Goal: Task Accomplishment & Management: Manage account settings

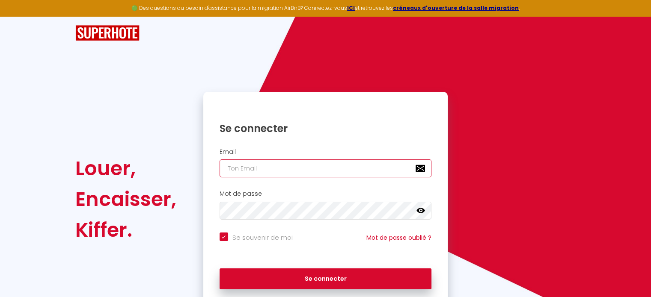
click at [284, 169] on input "email" at bounding box center [326, 169] width 212 height 18
paste input "[EMAIL_ADDRESS][DOMAIN_NAME]"
type input "[EMAIL_ADDRESS][DOMAIN_NAME]"
checkbox input "true"
type input "[EMAIL_ADDRESS][DOMAIN_NAME]"
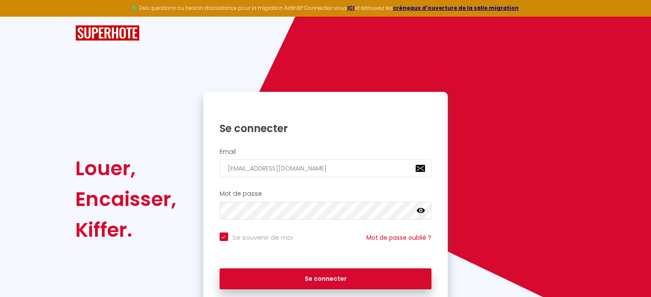
click at [291, 222] on div "Mot de passe false" at bounding box center [325, 207] width 245 height 42
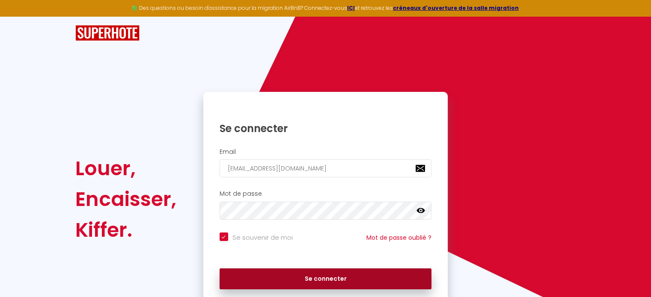
click at [300, 281] on button "Se connecter" at bounding box center [326, 279] width 212 height 21
checkbox input "true"
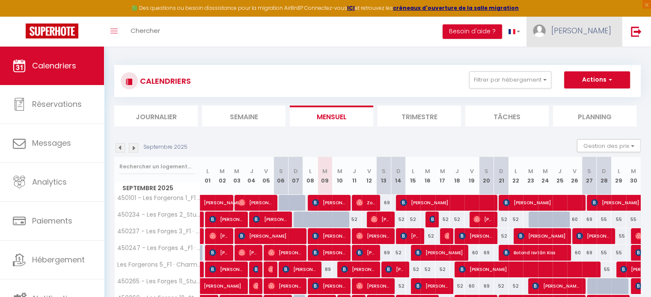
click at [593, 27] on span "[PERSON_NAME]" at bounding box center [581, 30] width 60 height 11
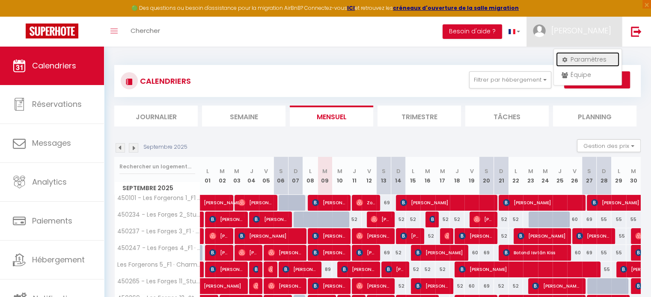
click at [574, 58] on link "Paramètres" at bounding box center [587, 59] width 63 height 15
select select "fr"
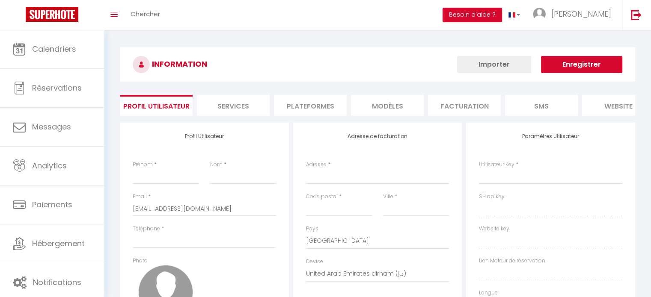
type input "[PERSON_NAME]"
type input "weiss"
type input "0637054718"
type input "[STREET_ADDRESS]"
type input "67000"
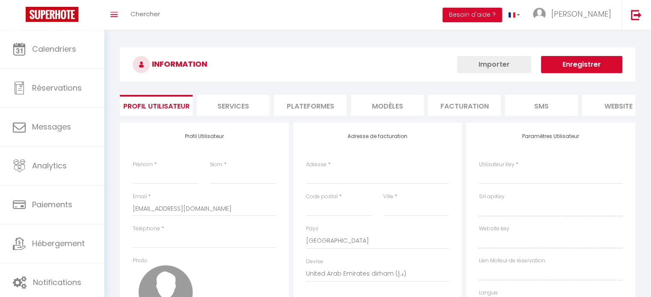
type input "[GEOGRAPHIC_DATA]"
select select "28"
type input "FtCazXdqCMaJ9QiihagGMq4TR"
type input "qwZFejBlVusrnQaC7hRVbK9nF"
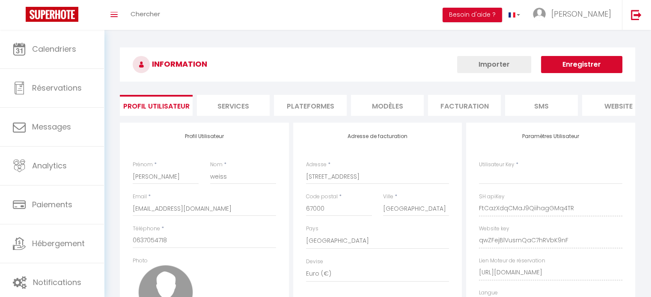
select select "fr"
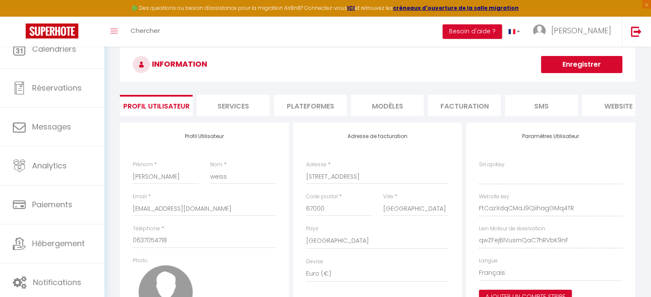
type input "FtCazXdqCMaJ9QiihagGMq4TR"
type input "qwZFejBlVusrnQaC7hRVbK9nF"
type input "[URL][DOMAIN_NAME]"
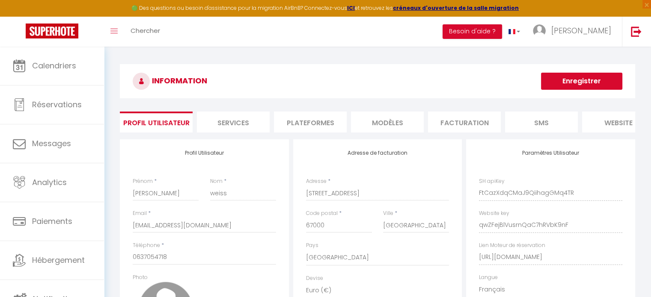
click at [325, 117] on li "Plateformes" at bounding box center [310, 122] width 73 height 21
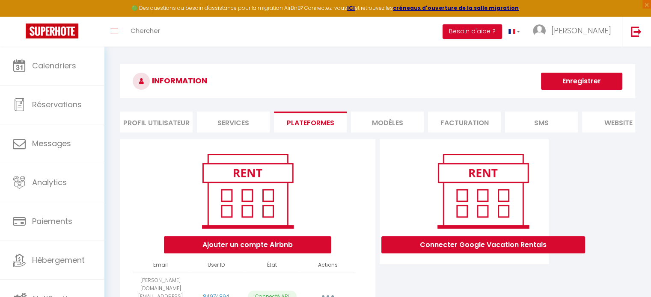
scroll to position [51, 0]
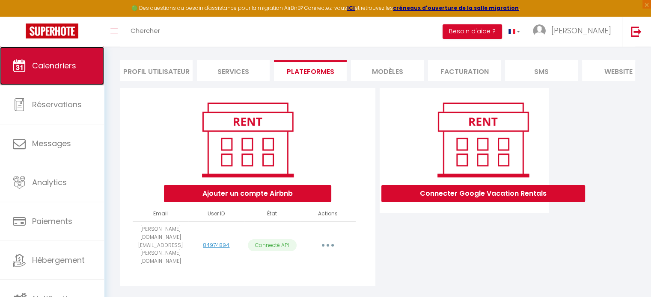
click at [60, 66] on span "Calendriers" at bounding box center [54, 65] width 44 height 11
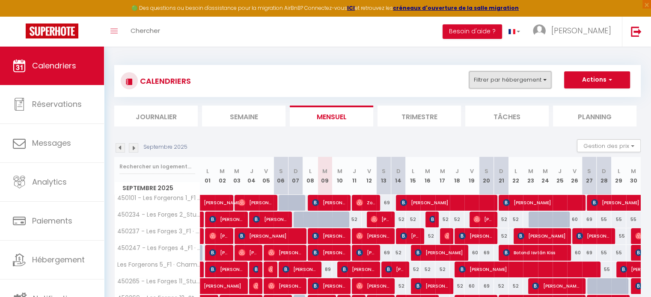
click at [519, 80] on button "Filtrer par hébergement" at bounding box center [510, 79] width 82 height 17
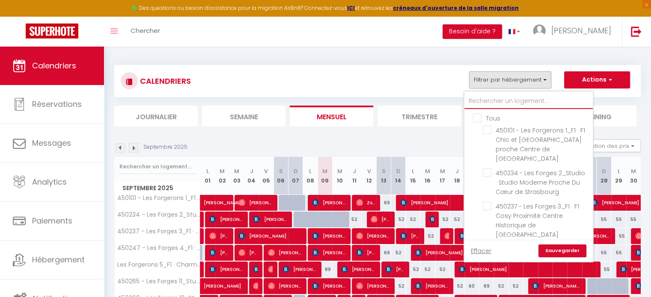
click at [510, 104] on input "text" at bounding box center [528, 101] width 128 height 15
type input "l"
checkbox input "false"
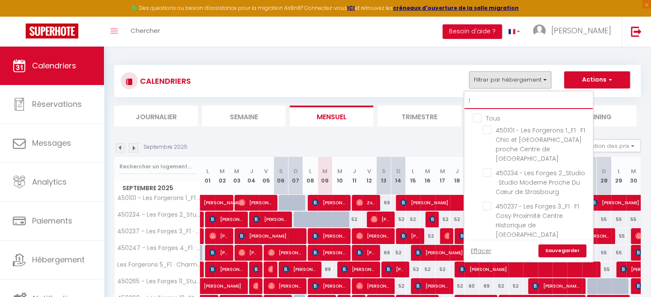
checkbox input "false"
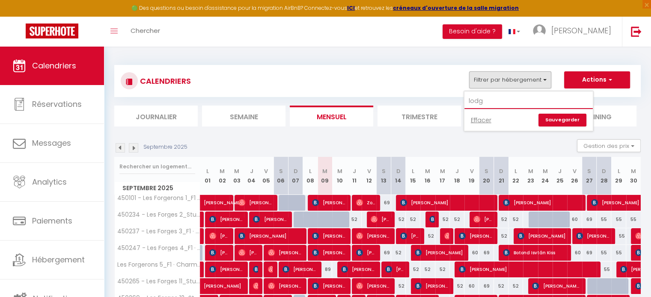
type input "lodg"
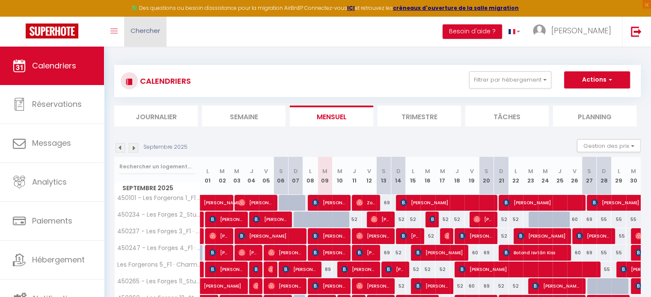
click at [160, 36] on link "Chercher" at bounding box center [145, 32] width 42 height 30
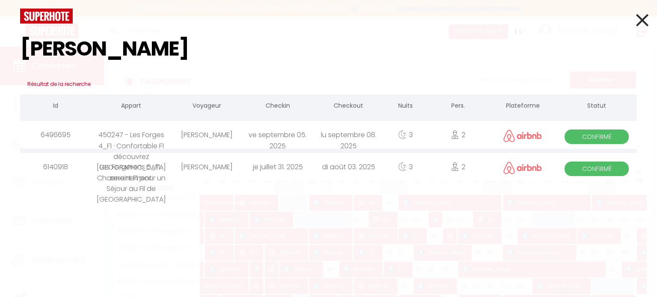
type input "[PERSON_NAME]"
click at [204, 137] on div "[PERSON_NAME]" at bounding box center [206, 135] width 71 height 28
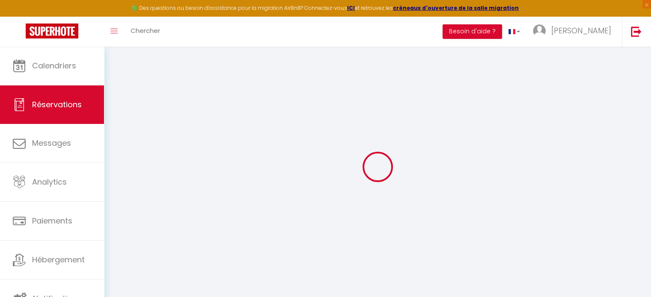
type input "[PERSON_NAME]"
type input "Suffell"
type input "[EMAIL_ADDRESS][DOMAIN_NAME]"
type input "[PHONE_NUMBER]"
select select
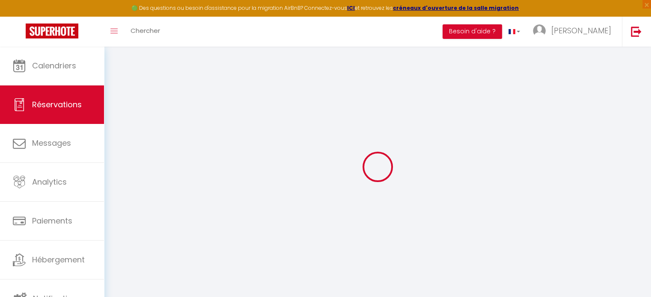
type input "7.5"
select select "66267"
select select "1"
select select
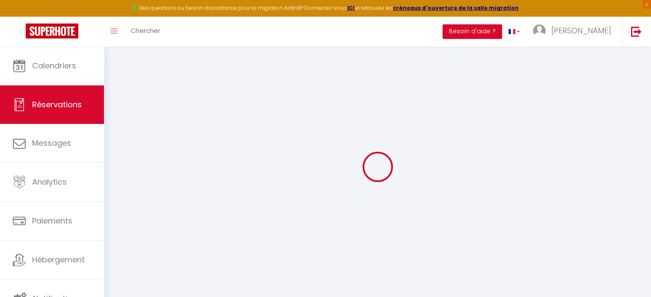
type input "2"
select select "12"
select select
type input "209"
checkbox input "false"
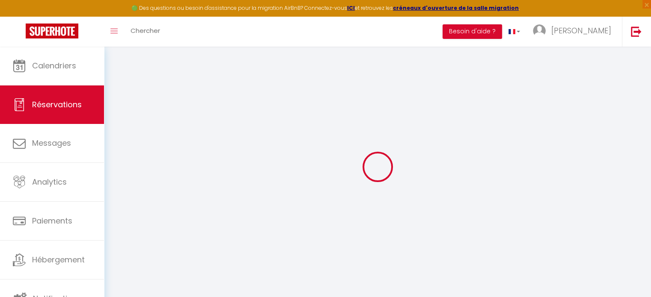
type input "0"
select select "1"
type input "0"
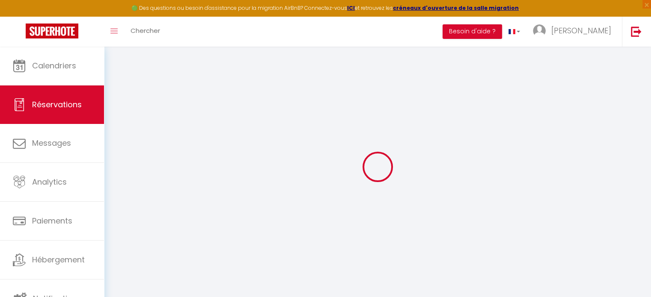
select select
select select "15"
checkbox input "false"
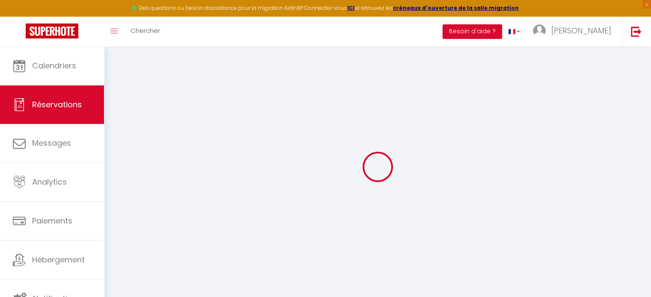
select select
checkbox input "false"
select select
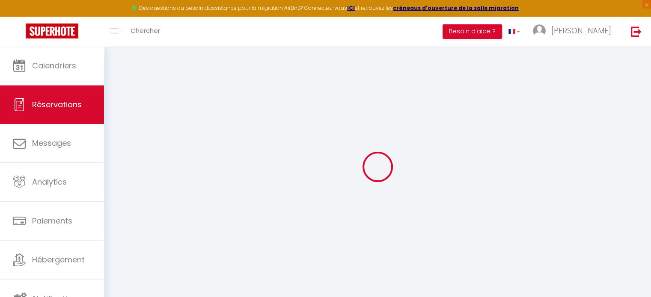
select select
checkbox input "false"
select select
type input "41"
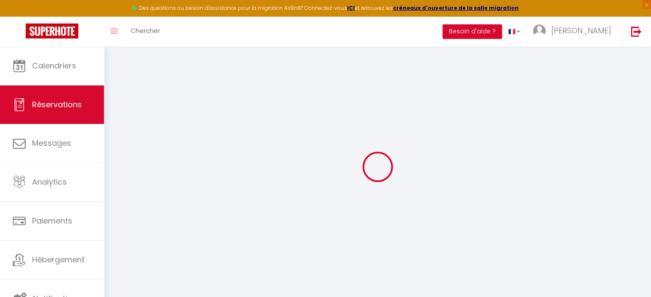
type input "11.49"
select select
checkbox input "false"
select select
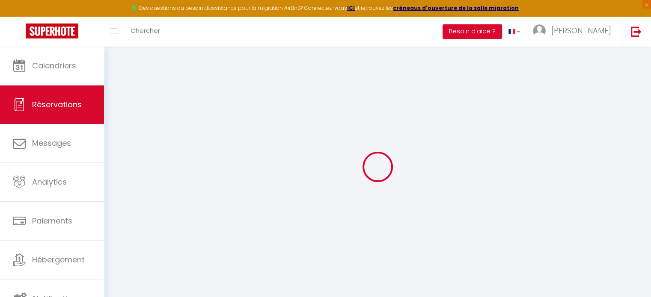
checkbox input "false"
select select
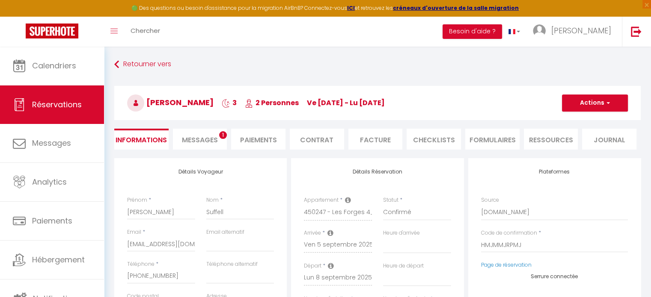
click at [199, 136] on span "Messages" at bounding box center [200, 140] width 36 height 10
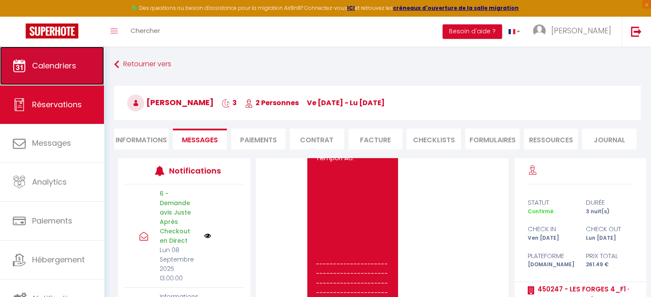
click at [74, 71] on link "Calendriers" at bounding box center [52, 66] width 104 height 39
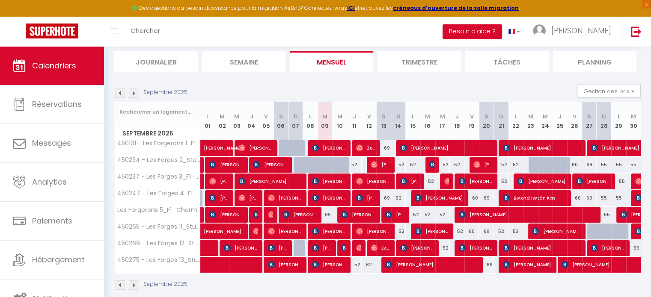
scroll to position [65, 0]
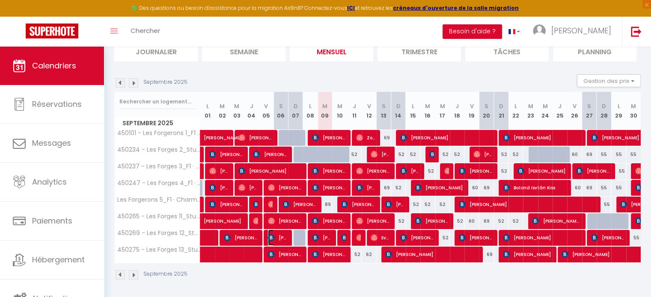
click at [282, 235] on span "[PERSON_NAME]" at bounding box center [277, 238] width 19 height 16
select select "OK"
select select "KO"
select select "0"
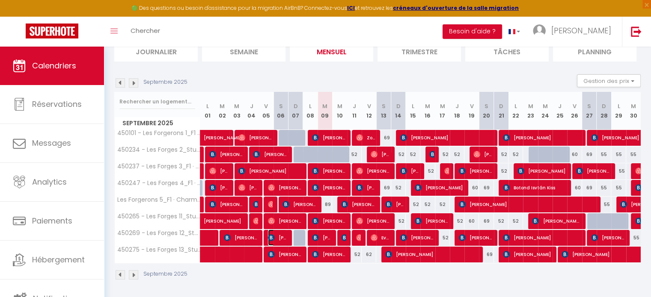
select select "1"
select select
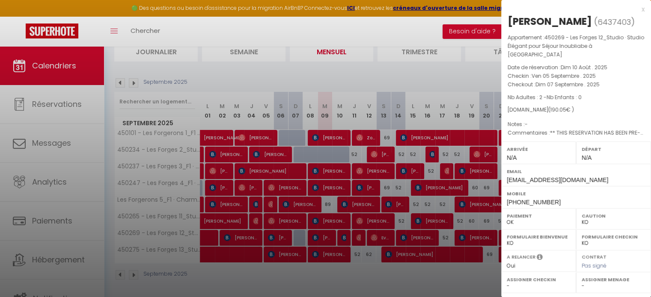
click at [269, 272] on div at bounding box center [325, 148] width 651 height 297
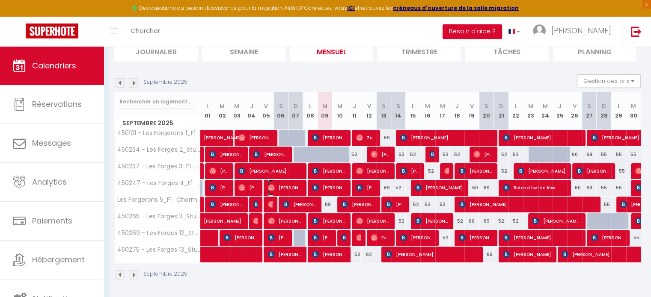
click at [280, 187] on span "[PERSON_NAME]" at bounding box center [285, 188] width 34 height 16
select select "OK"
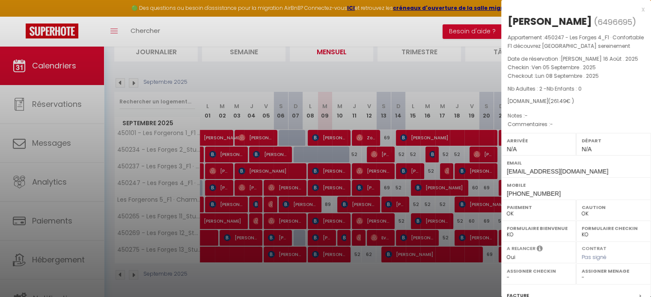
click at [597, 24] on span "6496695" at bounding box center [614, 22] width 35 height 11
copy span "6496695"
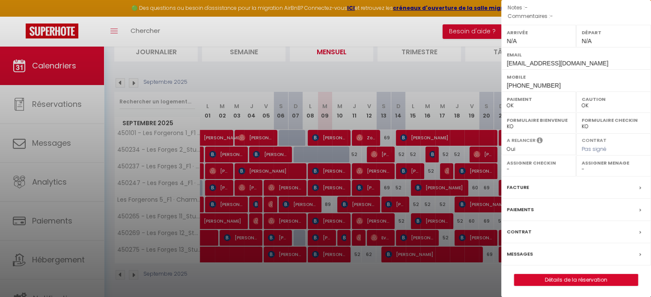
click at [517, 254] on label "Messages" at bounding box center [520, 254] width 26 height 9
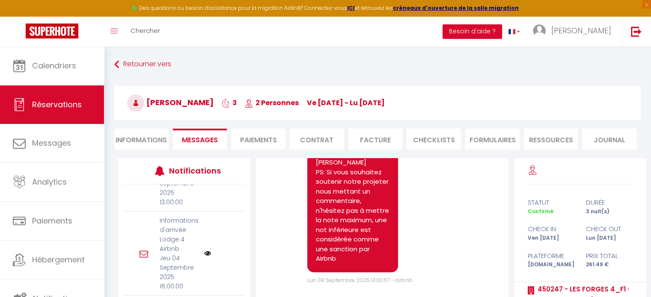
scroll to position [88, 0]
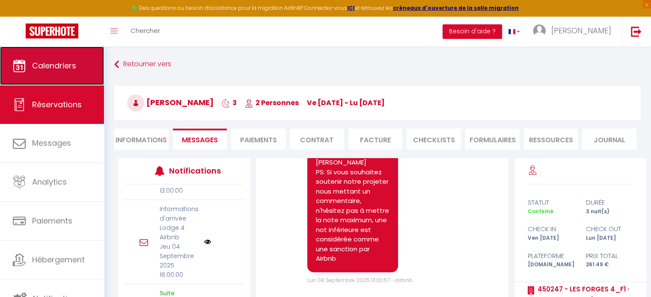
click at [79, 60] on link "Calendriers" at bounding box center [52, 66] width 104 height 39
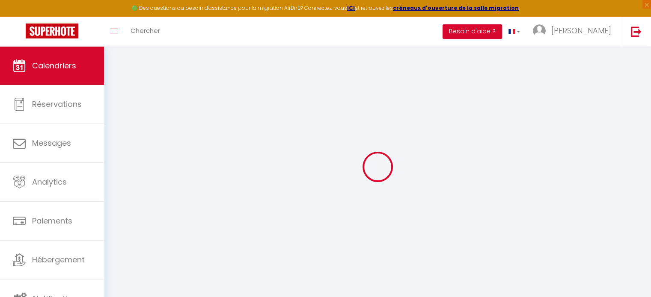
select select
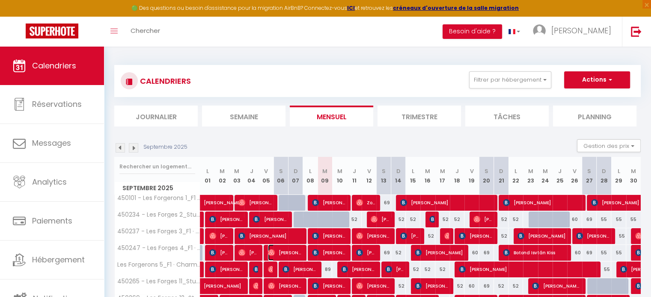
click at [291, 250] on span "[PERSON_NAME]" at bounding box center [285, 253] width 34 height 16
select select "OK"
select select "0"
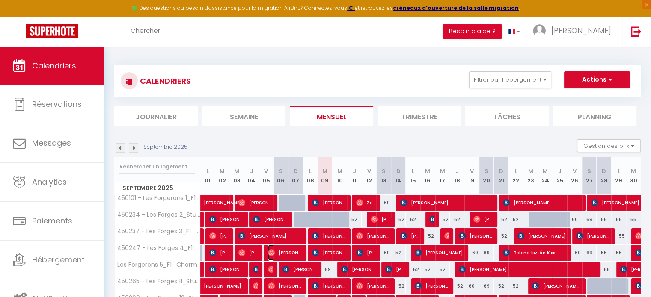
select select "1"
select select
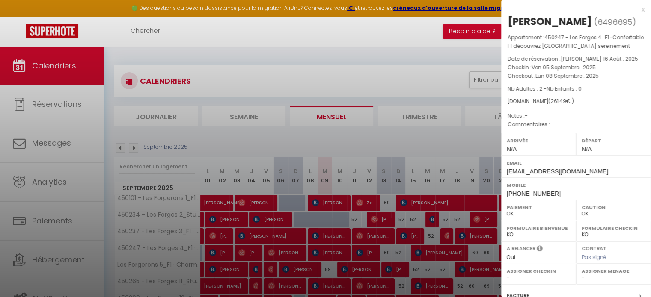
click at [597, 22] on span "6496695" at bounding box center [614, 22] width 35 height 11
copy span "6496695"
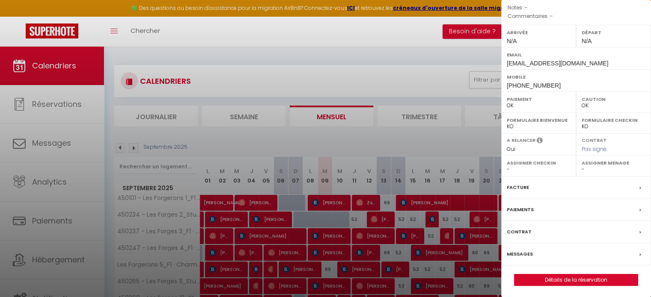
scroll to position [108, 0]
click at [529, 254] on label "Messages" at bounding box center [520, 254] width 26 height 9
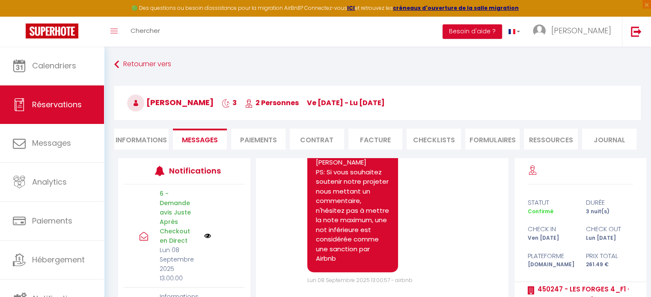
scroll to position [88, 0]
drag, startPoint x: 156, startPoint y: 209, endPoint x: 187, endPoint y: 228, distance: 36.3
click at [187, 228] on div "Informations d'arrivée Lodge 4 Airbnb Jeu 04 Septembre 2025 16:00:00" at bounding box center [179, 242] width 51 height 75
copy p "Informations d'arrivée Lodge 4"
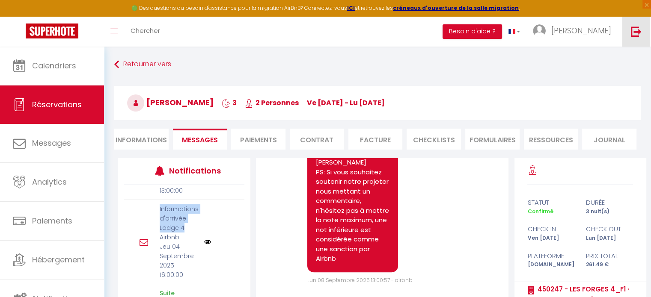
click at [639, 32] on img at bounding box center [636, 31] width 11 height 11
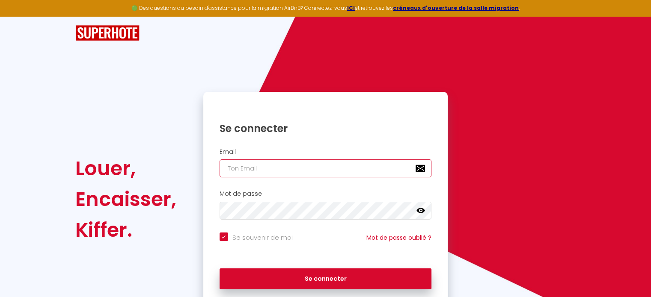
paste input "[PERSON_NAME][EMAIL_ADDRESS][DOMAIN_NAME]"
type input "[PERSON_NAME][EMAIL_ADDRESS][DOMAIN_NAME]"
checkbox input "true"
click at [307, 167] on input "[PERSON_NAME][EMAIL_ADDRESS][DOMAIN_NAME]" at bounding box center [326, 169] width 212 height 18
type input "[PERSON_NAME][EMAIL_ADDRESS][DOMAIN_NAME]"
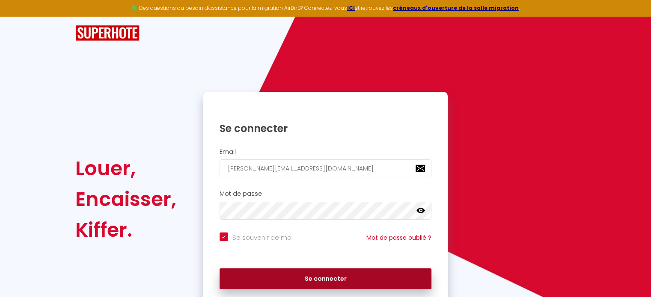
click at [302, 285] on button "Se connecter" at bounding box center [326, 279] width 212 height 21
checkbox input "true"
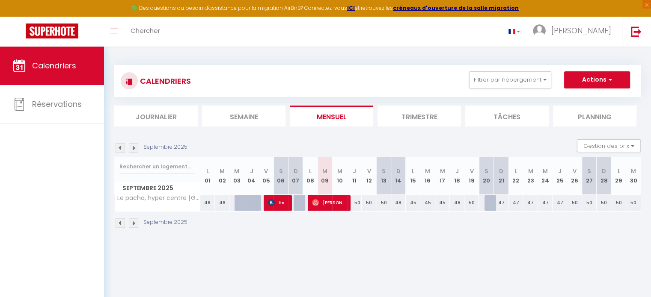
click at [132, 149] on img at bounding box center [133, 147] width 9 height 9
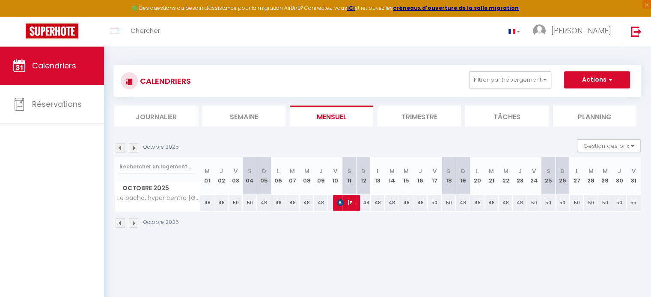
click at [132, 149] on img at bounding box center [133, 147] width 9 height 9
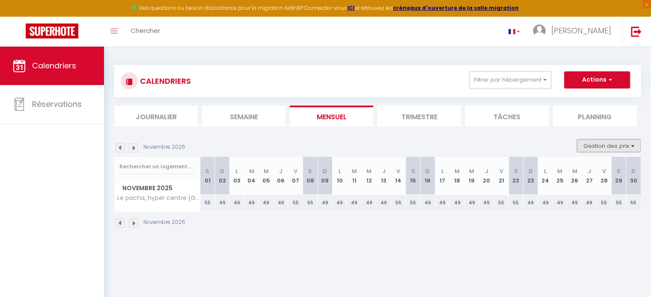
click at [625, 140] on button "Gestion des prix" at bounding box center [609, 146] width 64 height 13
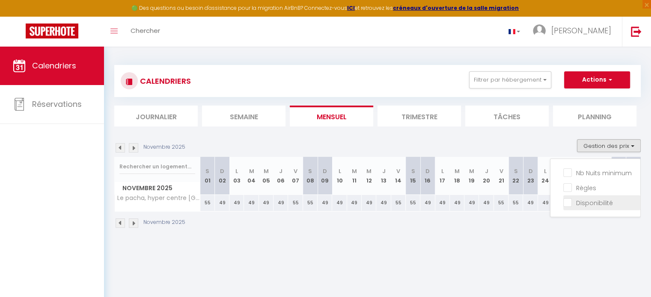
click at [592, 199] on input "Disponibilité" at bounding box center [601, 202] width 77 height 9
checkbox input "true"
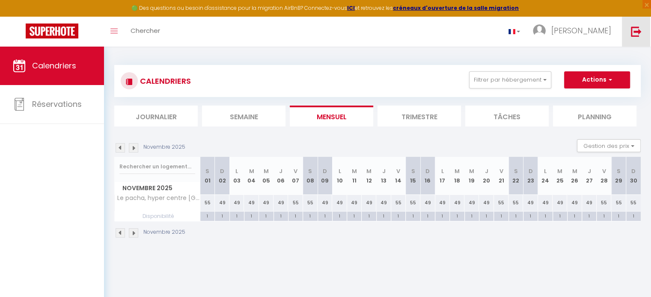
click at [637, 35] on img at bounding box center [636, 31] width 11 height 11
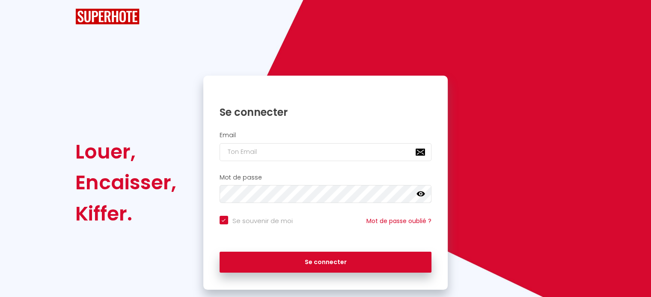
checkbox input "true"
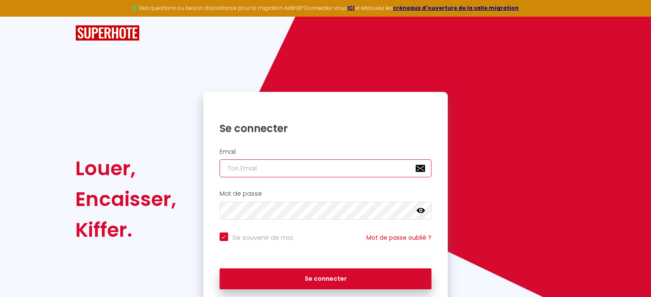
paste input "[EMAIL_ADDRESS][DOMAIN_NAME]"
type input "[EMAIL_ADDRESS][DOMAIN_NAME]"
checkbox input "true"
click at [300, 171] on input "[EMAIL_ADDRESS][DOMAIN_NAME]" at bounding box center [326, 169] width 212 height 18
type input "[EMAIL_ADDRESS][DOMAIN_NAME]"
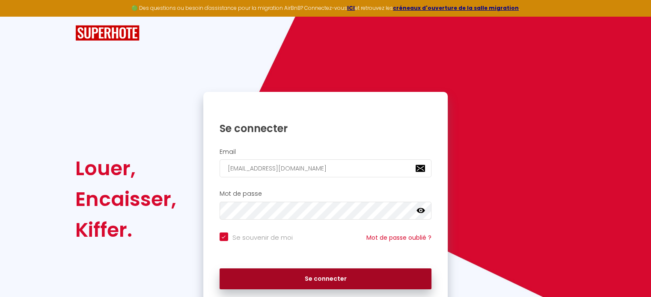
click at [302, 284] on button "Se connecter" at bounding box center [326, 279] width 212 height 21
checkbox input "true"
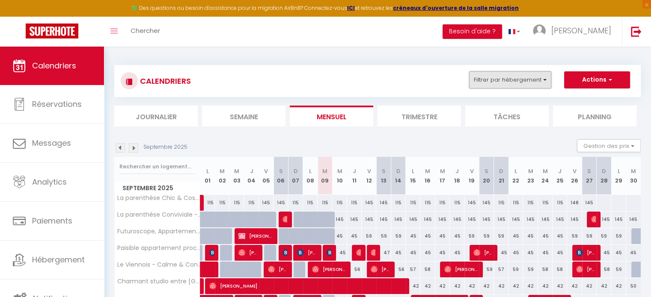
click at [502, 82] on button "Filtrer par hébergement" at bounding box center [510, 79] width 82 height 17
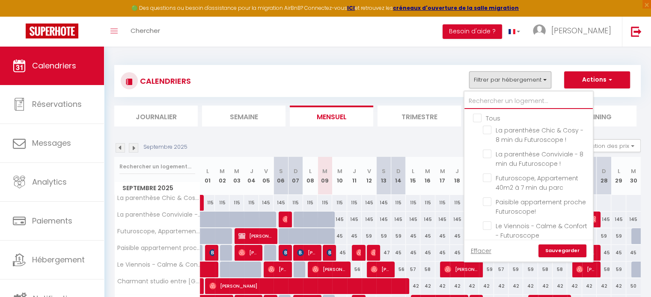
click at [517, 102] on input "text" at bounding box center [528, 101] width 128 height 15
type input "vi"
checkbox input "false"
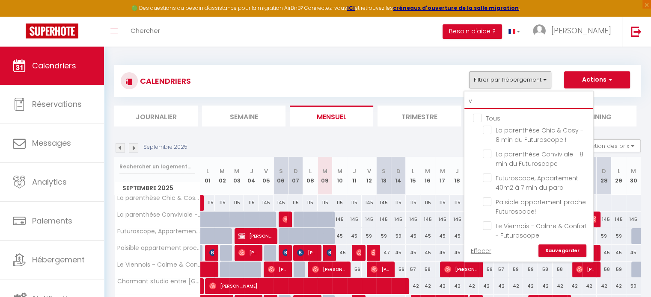
checkbox input "false"
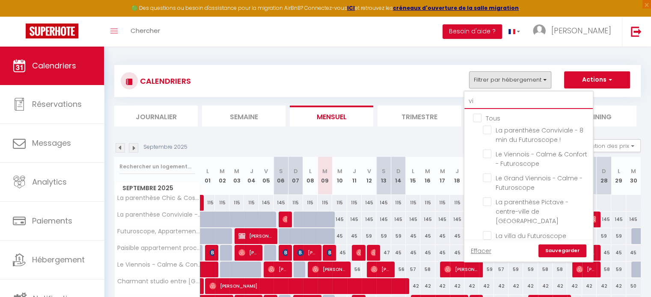
checkbox input "false"
type input "vien"
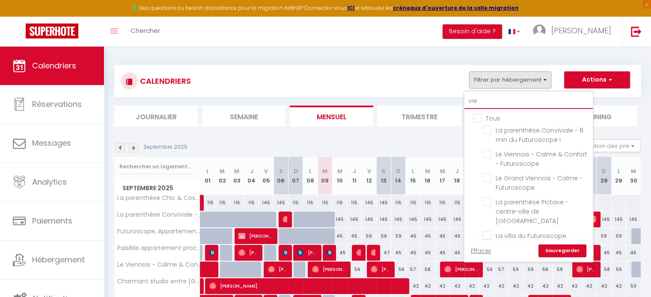
checkbox input "false"
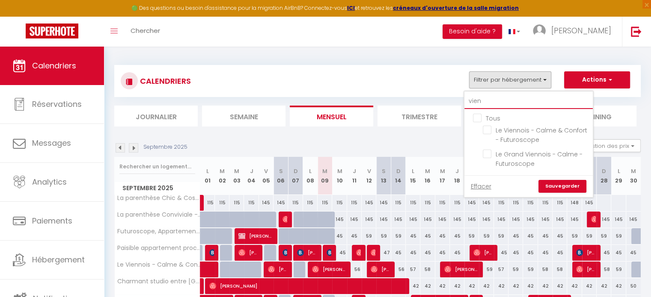
type input "vienn"
checkbox input "false"
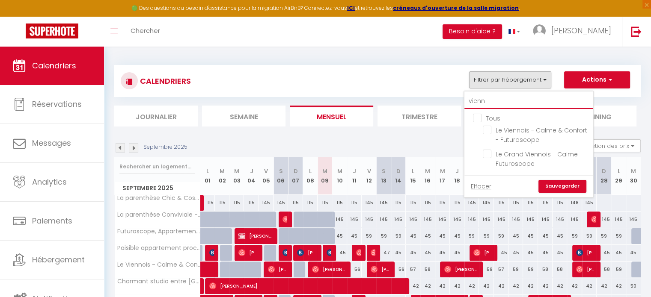
checkbox input "false"
type input "vienn"
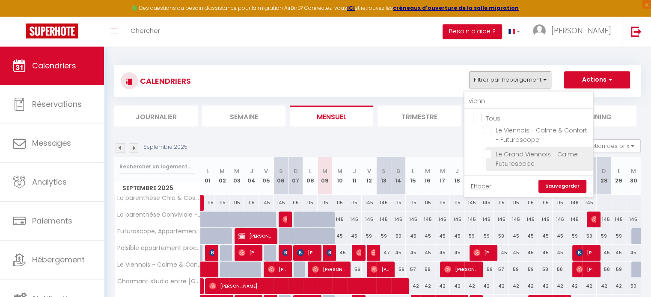
click at [505, 158] on label "Le Grand Viennois - Calme - Futuroscope" at bounding box center [539, 159] width 96 height 19
click at [505, 158] on input "Le Grand Viennois - Calme - Futuroscope" at bounding box center [536, 154] width 107 height 9
checkbox input "true"
checkbox input "false"
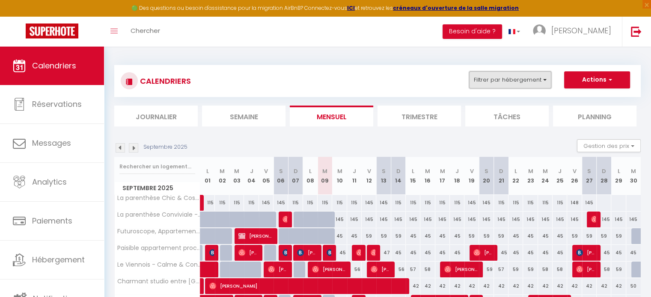
click at [526, 82] on button "Filtrer par hébergement" at bounding box center [510, 79] width 82 height 17
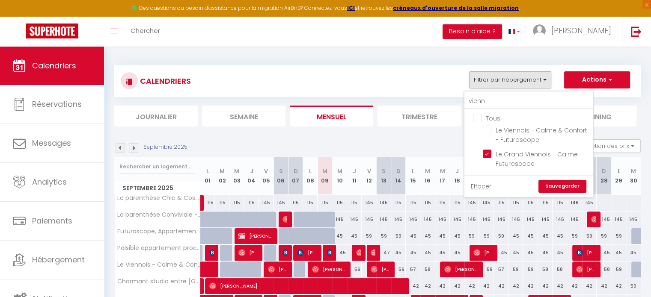
click at [575, 184] on link "Sauvegarder" at bounding box center [562, 186] width 48 height 13
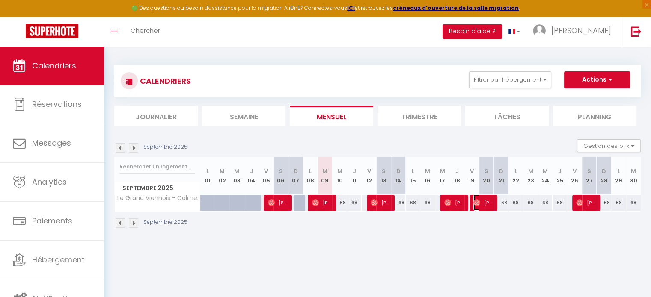
click at [482, 200] on span "[PERSON_NAME]" at bounding box center [482, 203] width 19 height 16
select select "OK"
select select "0"
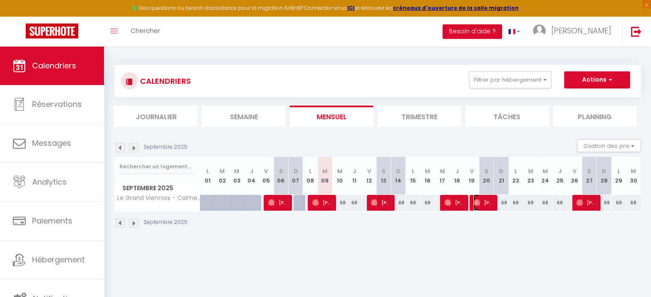
select select "1"
select select
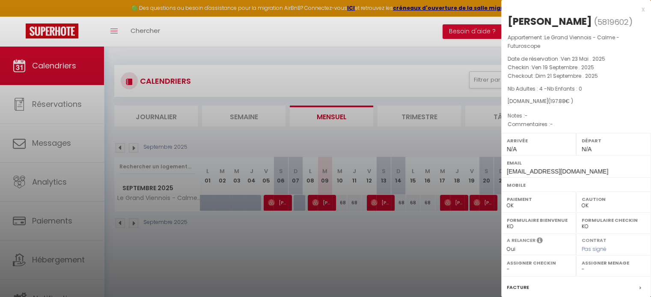
click at [636, 9] on div "x" at bounding box center [572, 9] width 143 height 10
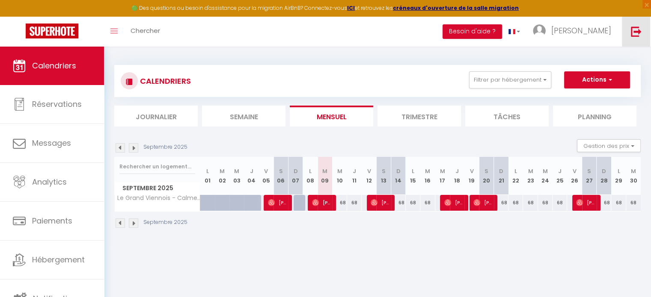
click at [637, 32] on img at bounding box center [636, 31] width 11 height 11
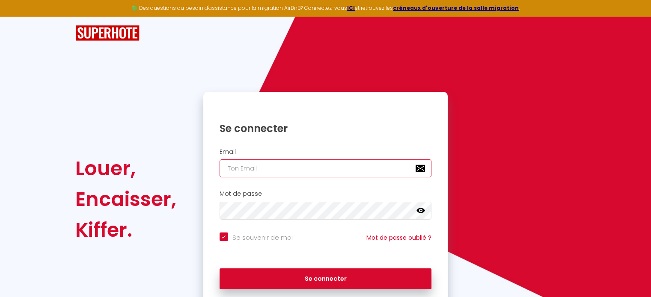
paste input "[PERSON_NAME][EMAIL_ADDRESS][DOMAIN_NAME]"
type input "[PERSON_NAME][EMAIL_ADDRESS][DOMAIN_NAME]"
checkbox input "true"
click at [310, 176] on input "[PERSON_NAME][EMAIL_ADDRESS][DOMAIN_NAME]" at bounding box center [326, 169] width 212 height 18
type input "[PERSON_NAME][EMAIL_ADDRESS][DOMAIN_NAME]"
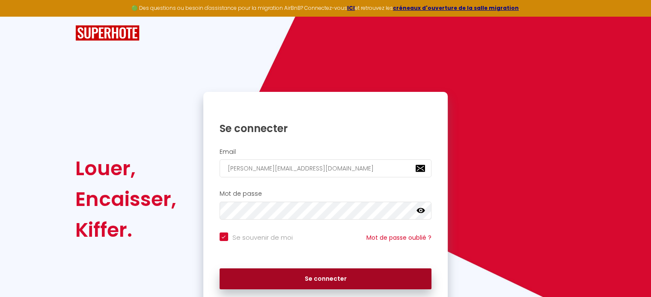
click at [305, 281] on button "Se connecter" at bounding box center [326, 279] width 212 height 21
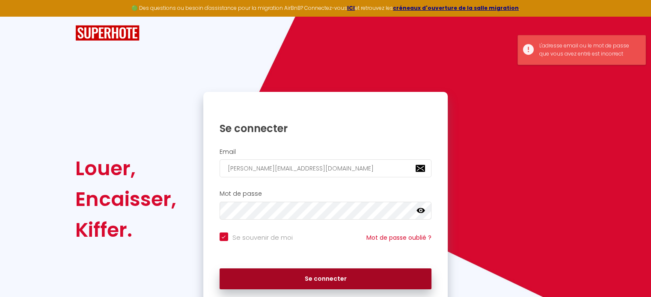
click at [305, 281] on button "Se connecter" at bounding box center [326, 279] width 212 height 21
checkbox input "true"
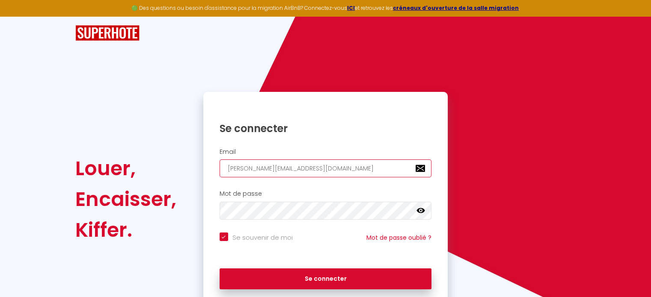
drag, startPoint x: 351, startPoint y: 172, endPoint x: 222, endPoint y: 160, distance: 129.8
click at [222, 160] on input "[PERSON_NAME][EMAIL_ADDRESS][DOMAIN_NAME]" at bounding box center [326, 169] width 212 height 18
paste input "[EMAIL_ADDRESS]"
type input "[EMAIL_ADDRESS][DOMAIN_NAME]"
checkbox input "true"
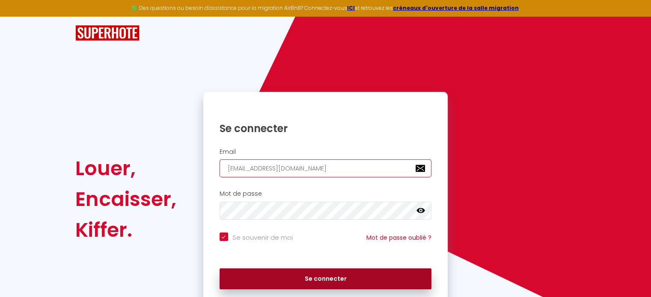
type input "[EMAIL_ADDRESS][DOMAIN_NAME]"
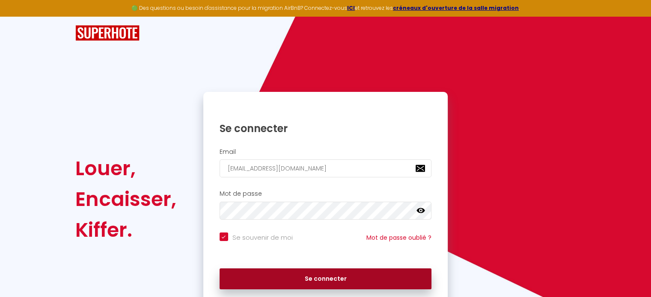
click at [288, 287] on button "Se connecter" at bounding box center [326, 279] width 212 height 21
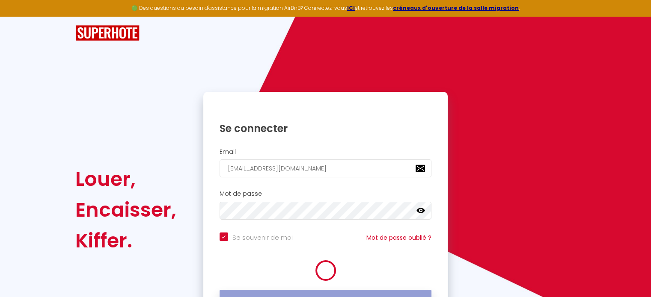
checkbox input "true"
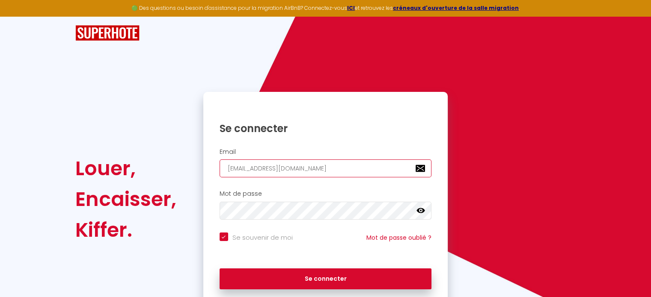
drag, startPoint x: 315, startPoint y: 167, endPoint x: 178, endPoint y: 164, distance: 136.6
click at [178, 164] on div "Louer, Encaisser, [PERSON_NAME]. Se connecter Email [EMAIL_ADDRESS][DOMAIN_NAME…" at bounding box center [325, 199] width 512 height 215
paste input "[EMAIL_ADDRESS]"
type input "[EMAIL_ADDRESS][DOMAIN_NAME]"
checkbox input "true"
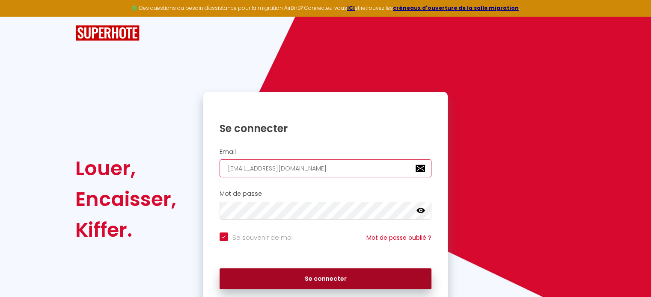
type input "[EMAIL_ADDRESS][DOMAIN_NAME]"
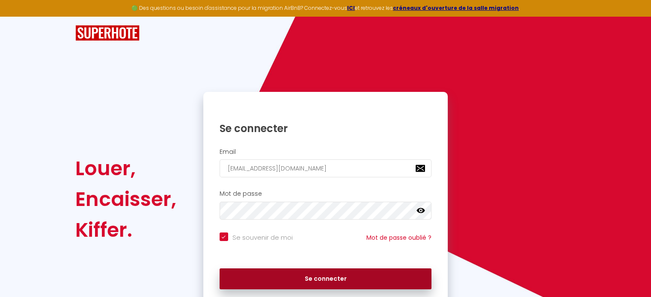
click at [314, 282] on button "Se connecter" at bounding box center [326, 279] width 212 height 21
checkbox input "true"
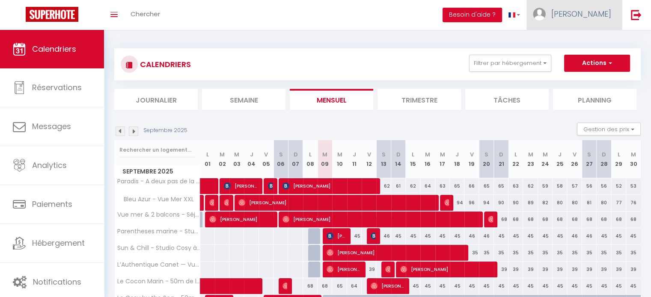
click at [603, 16] on span "[PERSON_NAME]" at bounding box center [581, 14] width 60 height 11
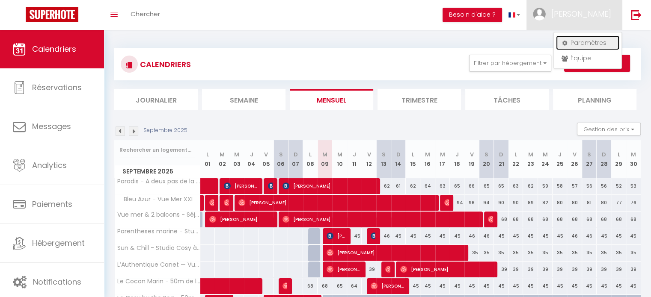
click at [597, 37] on link "Paramètres" at bounding box center [587, 43] width 63 height 15
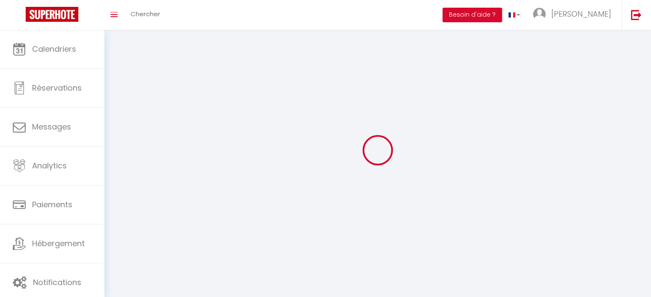
type input "3vG9RcttiTbqQ8TPZq1Y0bxeS"
type input "JIAZJYsIVz8XAAZmgrCdpFGHc"
type input "[URL][DOMAIN_NAME]"
select select "fr"
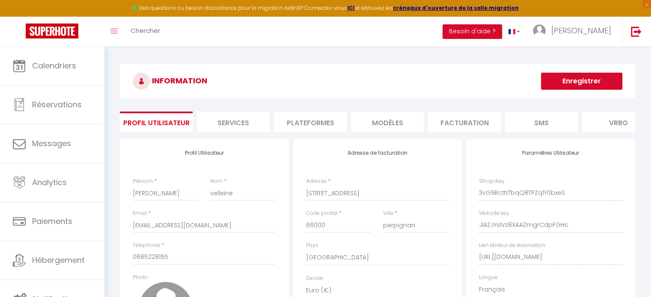
click at [313, 116] on li "Plateformes" at bounding box center [310, 122] width 73 height 21
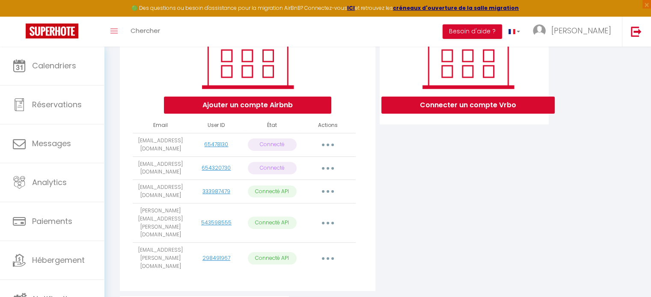
scroll to position [152, 0]
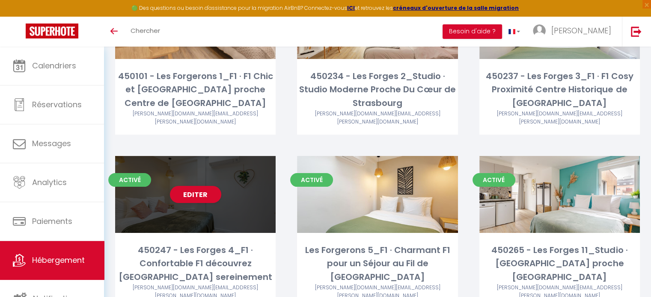
scroll to position [128, 0]
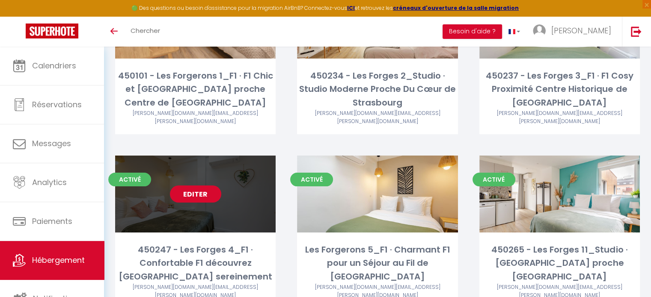
click at [202, 186] on link "Editer" at bounding box center [195, 194] width 51 height 17
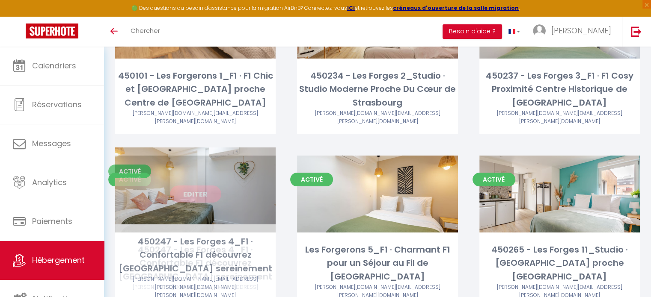
click at [202, 186] on link "Editer" at bounding box center [195, 194] width 51 height 17
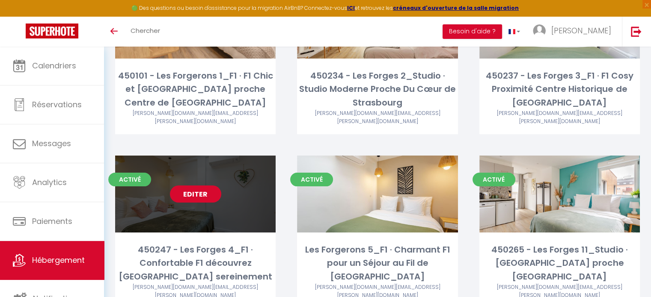
click at [202, 186] on link "Editer" at bounding box center [195, 194] width 51 height 17
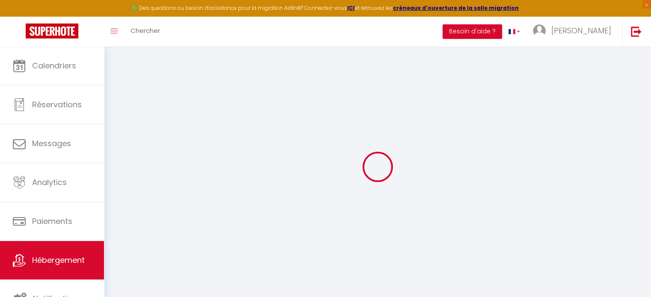
select select "+ 35 %"
select select "+ 34 %"
select select "+ 3 %"
select select "8087-994741030388777320"
select select
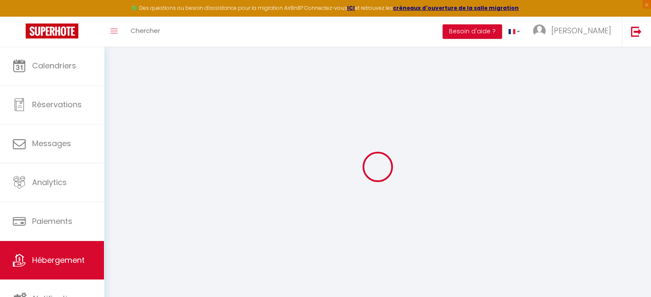
checkbox input "false"
select select "180"
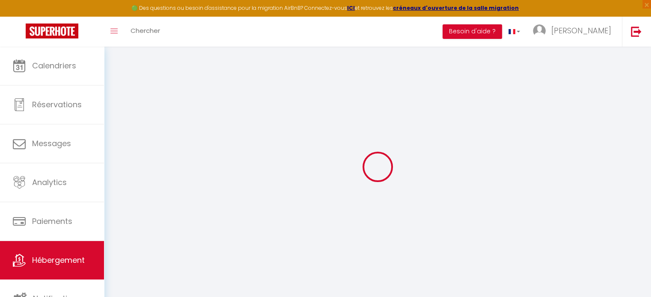
select select "EUR"
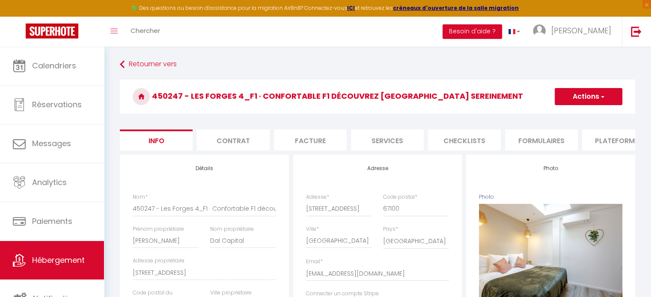
click at [609, 138] on li "Plateformes" at bounding box center [618, 140] width 73 height 21
select select
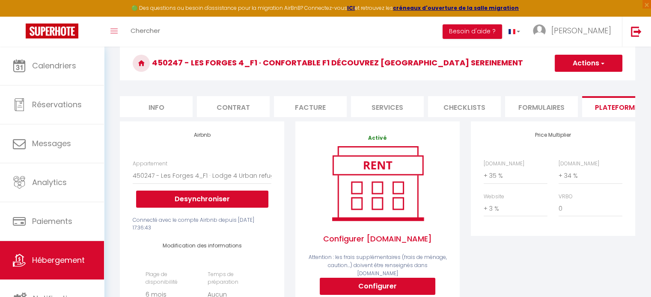
scroll to position [34, 0]
